Goal: Task Accomplishment & Management: Use online tool/utility

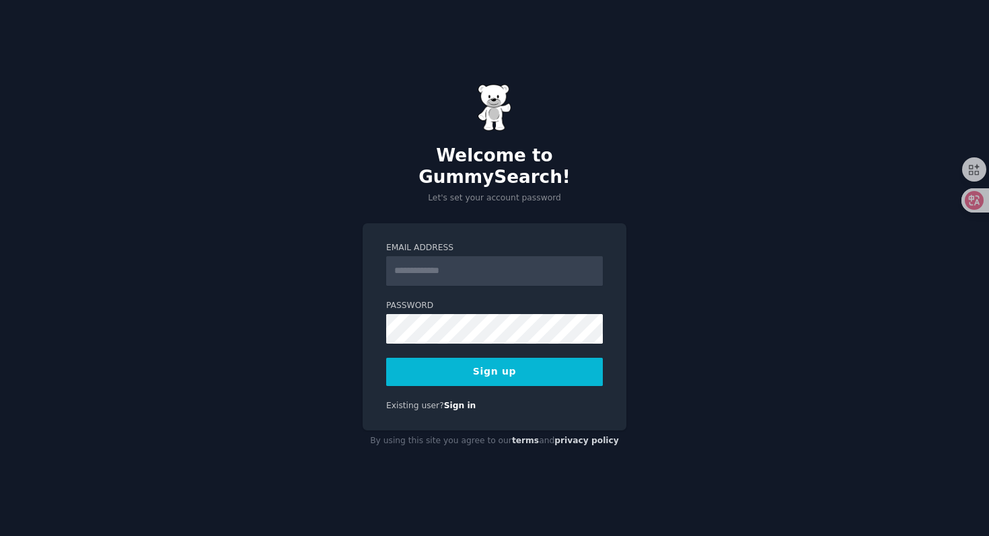
click at [420, 266] on input "Email Address" at bounding box center [494, 271] width 217 height 30
click at [430, 260] on input "**********" at bounding box center [494, 271] width 217 height 30
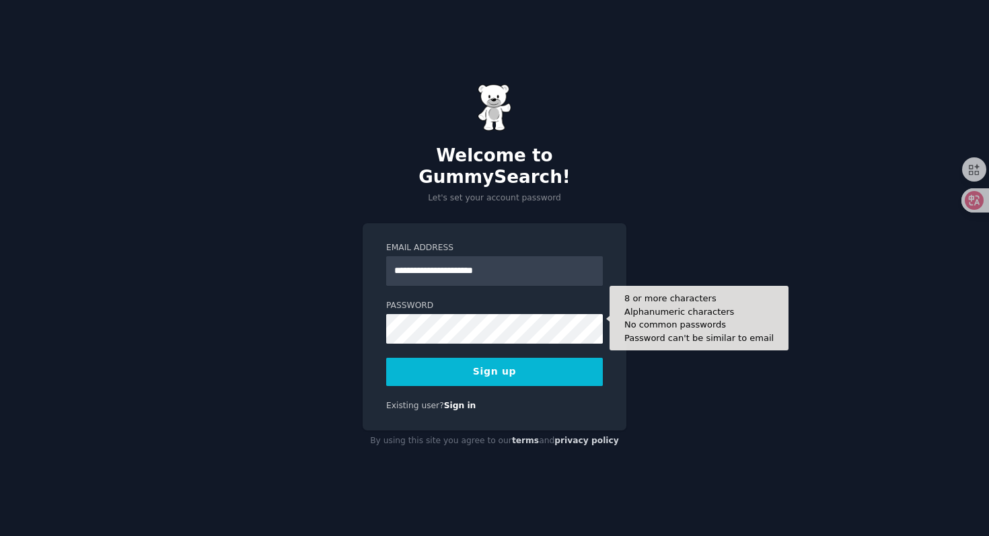
type input "**********"
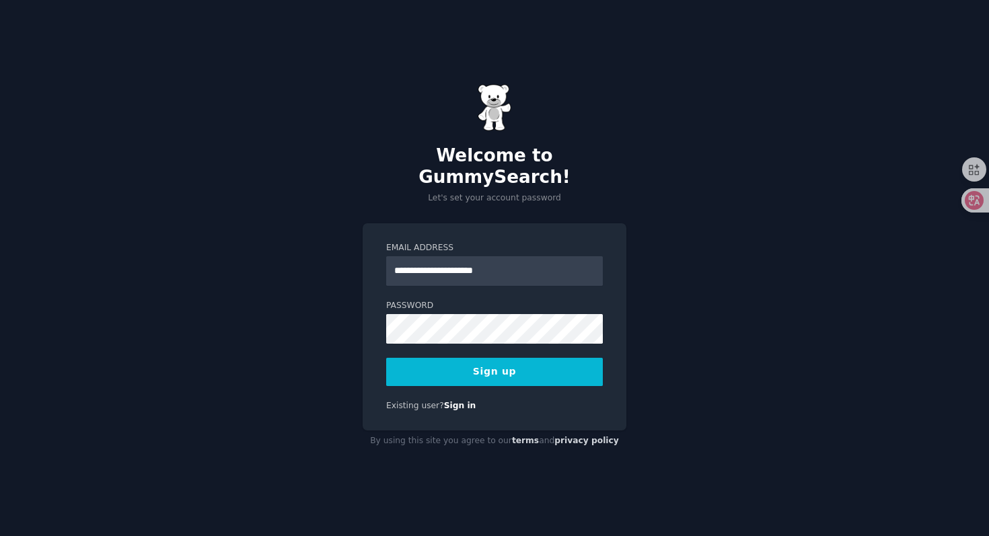
click at [433, 367] on button "Sign up" at bounding box center [494, 372] width 217 height 28
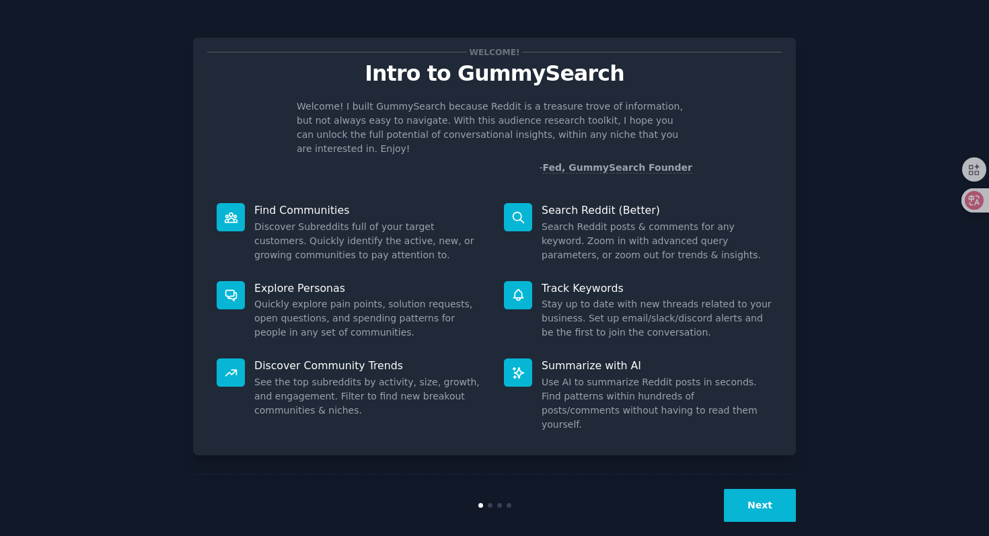
click at [773, 495] on button "Next" at bounding box center [760, 505] width 72 height 33
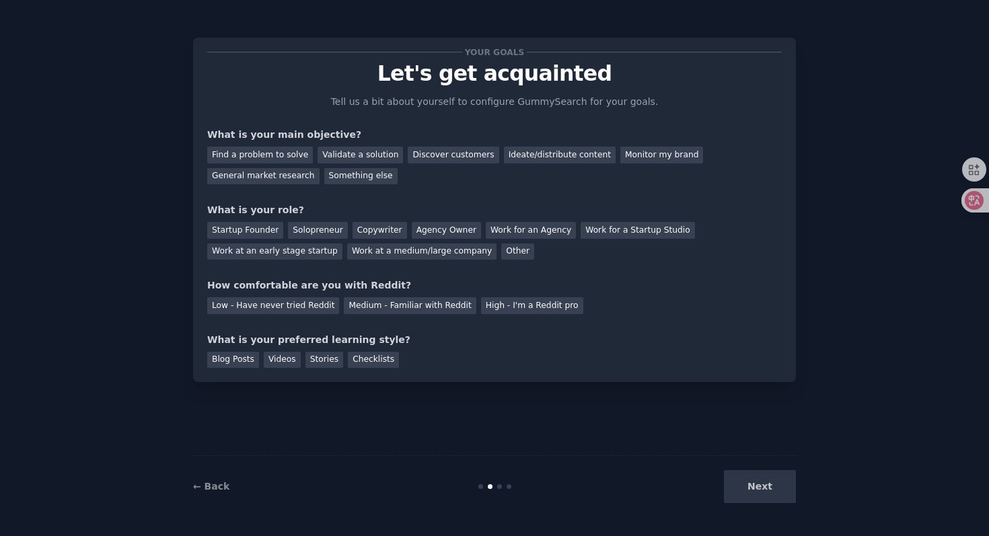
click at [764, 488] on div "Next" at bounding box center [695, 486] width 201 height 33
click at [263, 232] on div "Startup Founder" at bounding box center [245, 230] width 76 height 17
click at [288, 155] on div "Find a problem to solve" at bounding box center [260, 155] width 106 height 17
click at [467, 155] on div "Discover customers" at bounding box center [453, 155] width 91 height 17
click at [264, 154] on div "Find a problem to solve" at bounding box center [260, 155] width 106 height 17
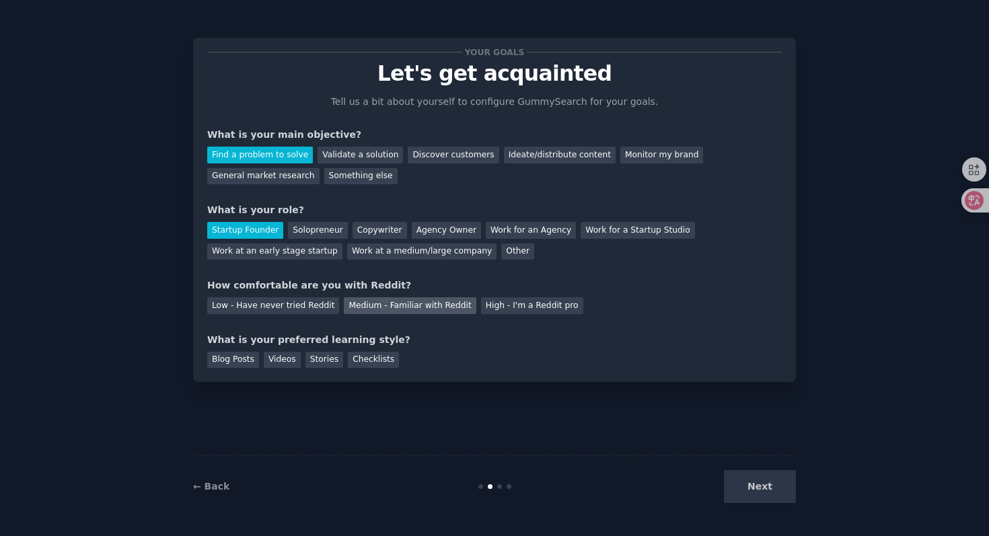
click at [372, 310] on div "Medium - Familiar with Reddit" at bounding box center [410, 305] width 132 height 17
click at [380, 355] on div "Checklists" at bounding box center [373, 360] width 51 height 17
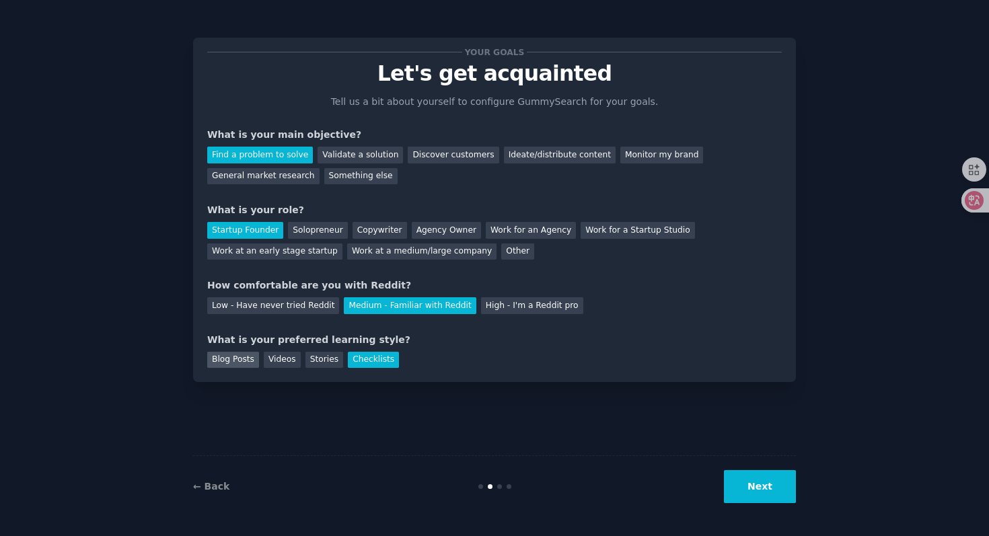
click at [244, 363] on div "Blog Posts" at bounding box center [233, 360] width 52 height 17
click at [385, 360] on div "Checklists" at bounding box center [373, 360] width 51 height 17
click at [756, 490] on button "Next" at bounding box center [760, 486] width 72 height 33
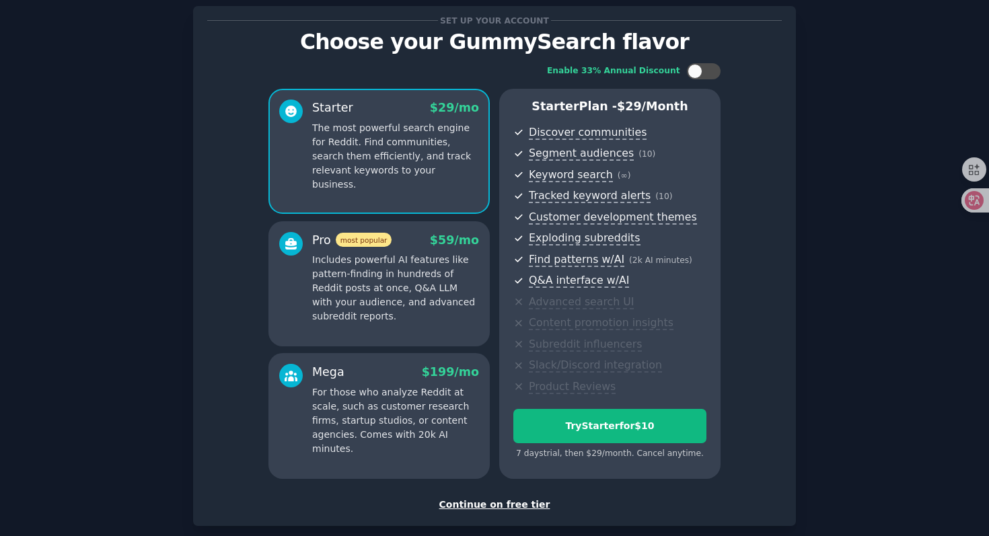
scroll to position [36, 0]
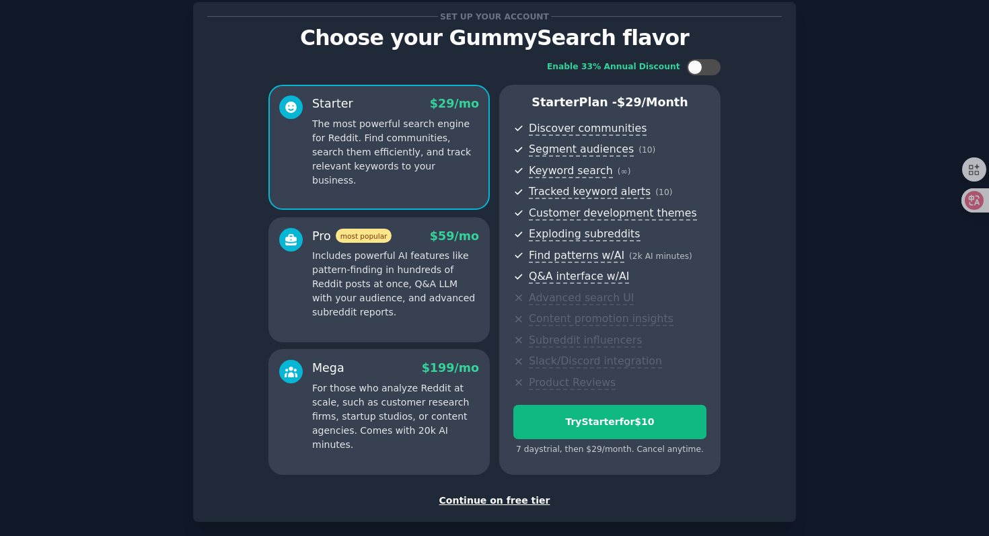
click at [488, 503] on div "Continue on free tier" at bounding box center [494, 501] width 575 height 14
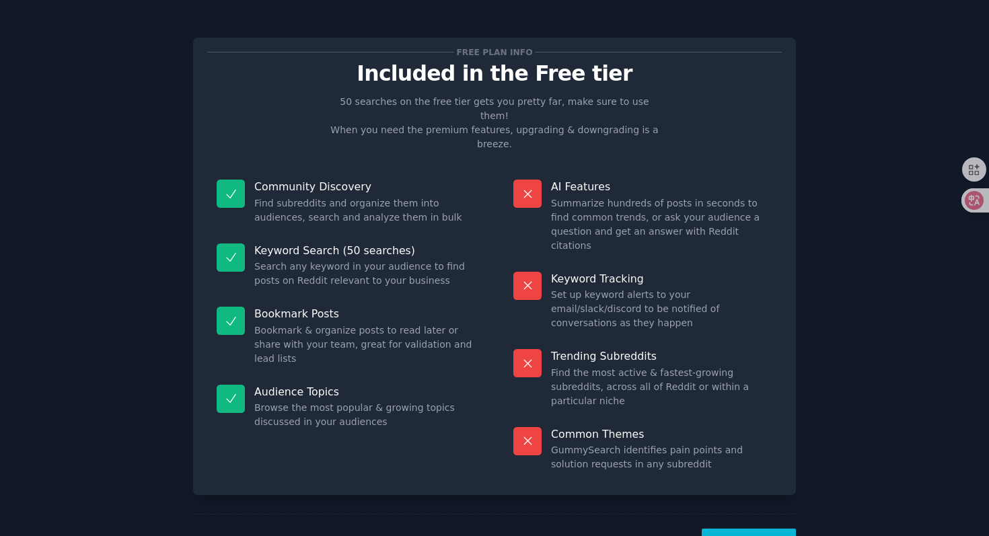
click at [744, 529] on button "Let's Go!" at bounding box center [749, 545] width 94 height 33
